Goal: Navigation & Orientation: Find specific page/section

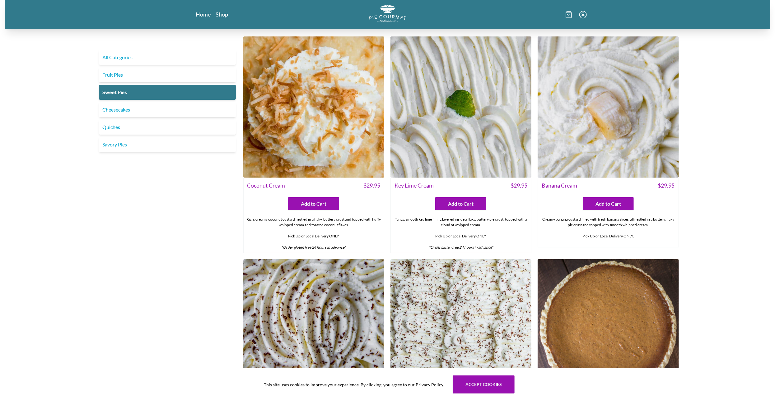
click at [116, 76] on link "Fruit Pies" at bounding box center [167, 74] width 137 height 15
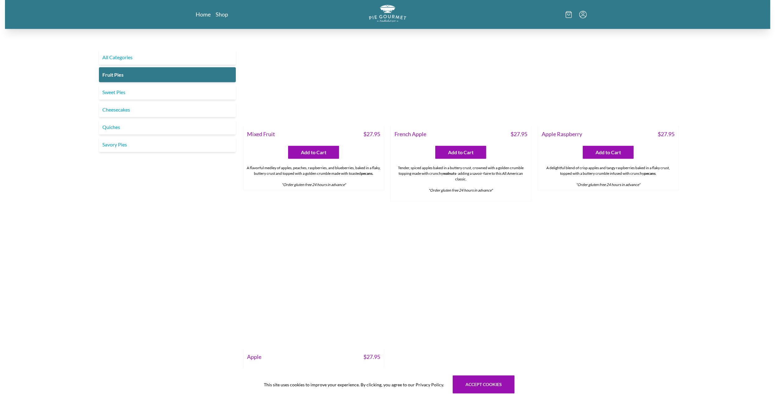
scroll to position [585, 0]
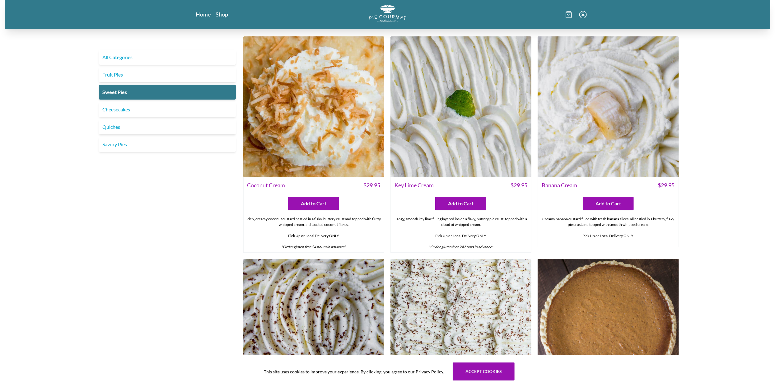
click at [117, 75] on link "Fruit Pies" at bounding box center [167, 74] width 137 height 15
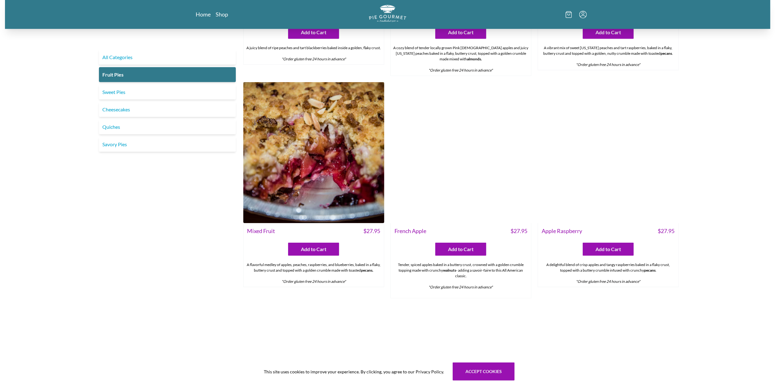
scroll to position [583, 0]
